Goal: Check status: Check status

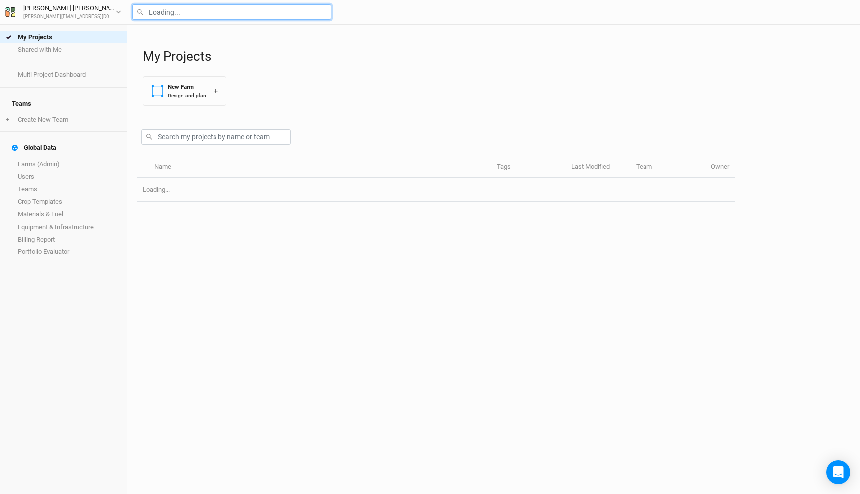
click at [208, 15] on input "text" at bounding box center [231, 11] width 199 height 15
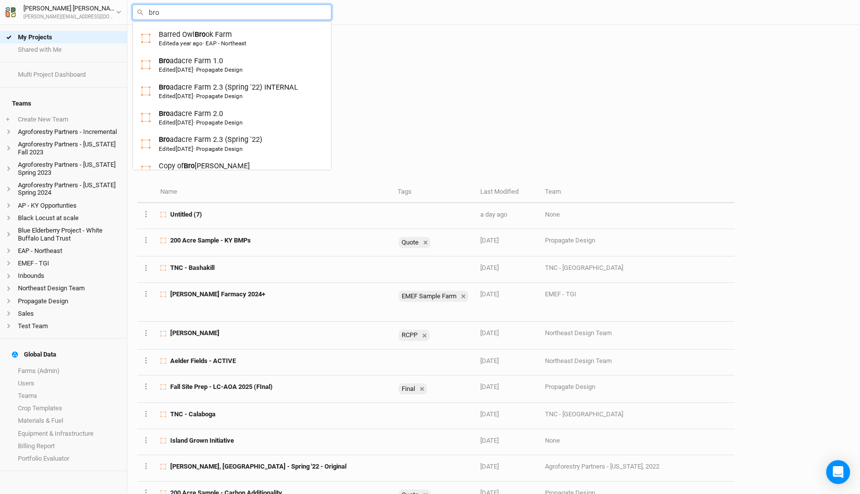
type input "bron"
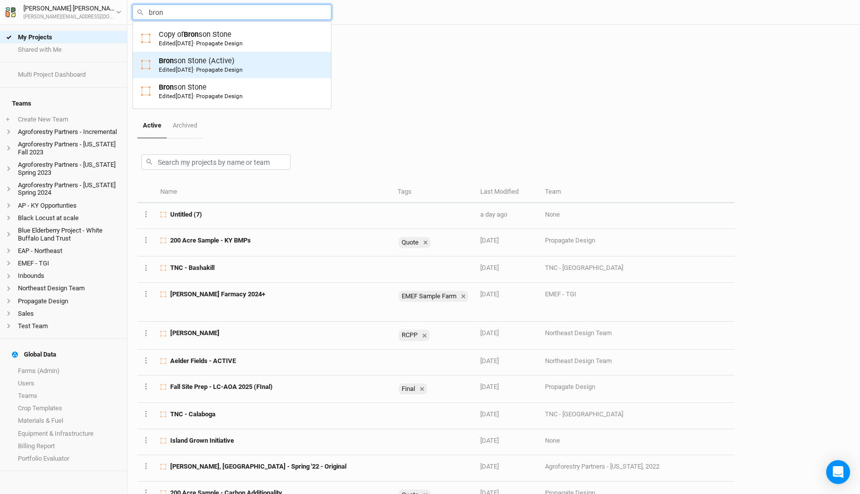
click at [217, 64] on div "Bron son Stone (Active) Edited [DATE] · Propagate Design" at bounding box center [201, 65] width 84 height 18
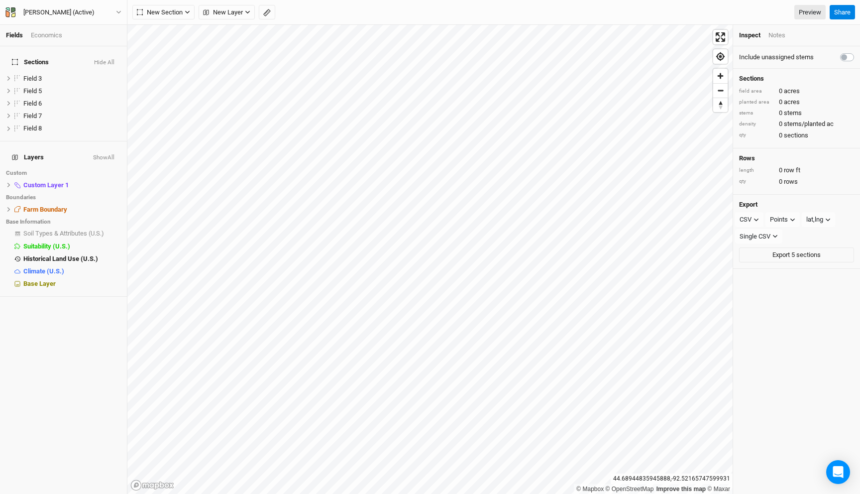
click at [858, 51] on label at bounding box center [858, 51] width 0 height 0
click at [848, 57] on input "checkbox" at bounding box center [845, 56] width 8 height 10
checkbox input "true"
